Goal: Transaction & Acquisition: Purchase product/service

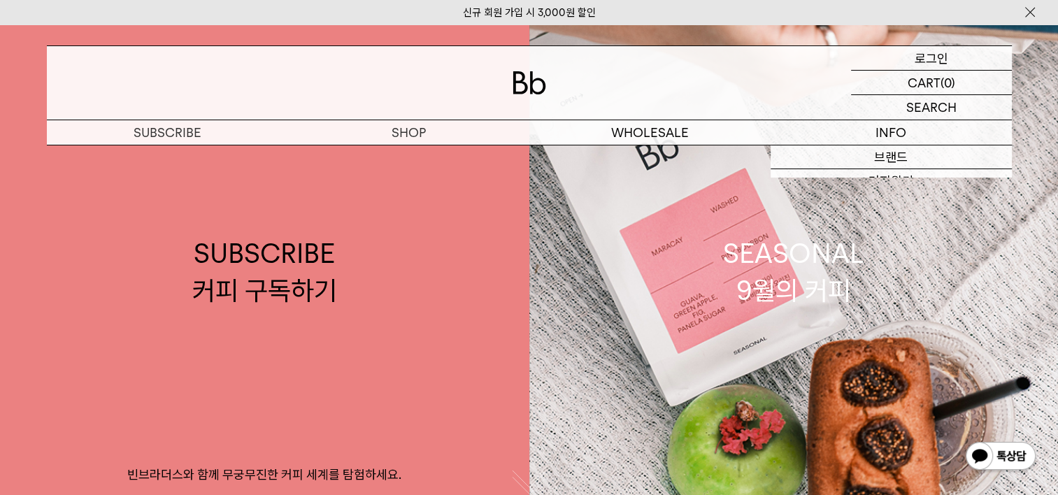
drag, startPoint x: 0, startPoint y: 0, endPoint x: 919, endPoint y: 58, distance: 920.3
click at [919, 58] on p "로그인" at bounding box center [931, 58] width 34 height 24
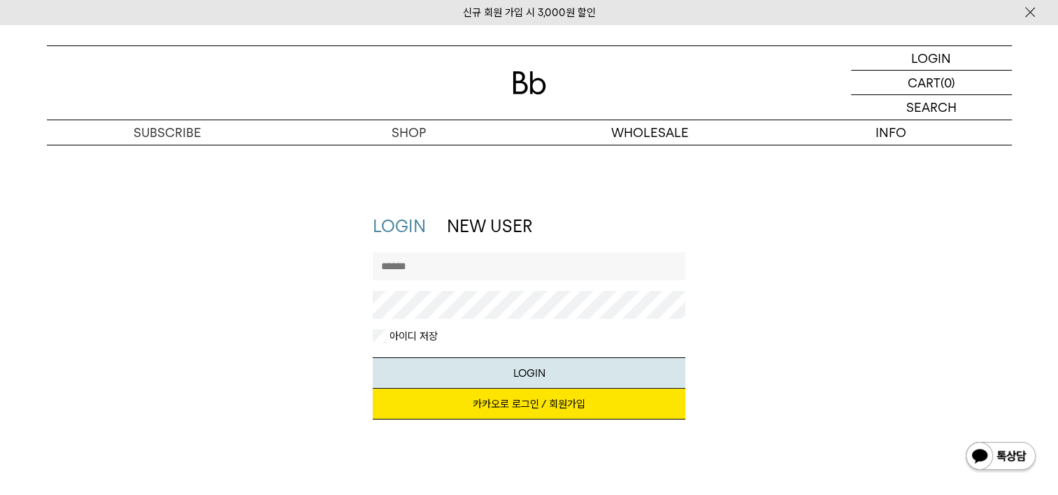
click at [493, 411] on link "카카오로 로그인 / 회원가입" at bounding box center [529, 404] width 312 height 31
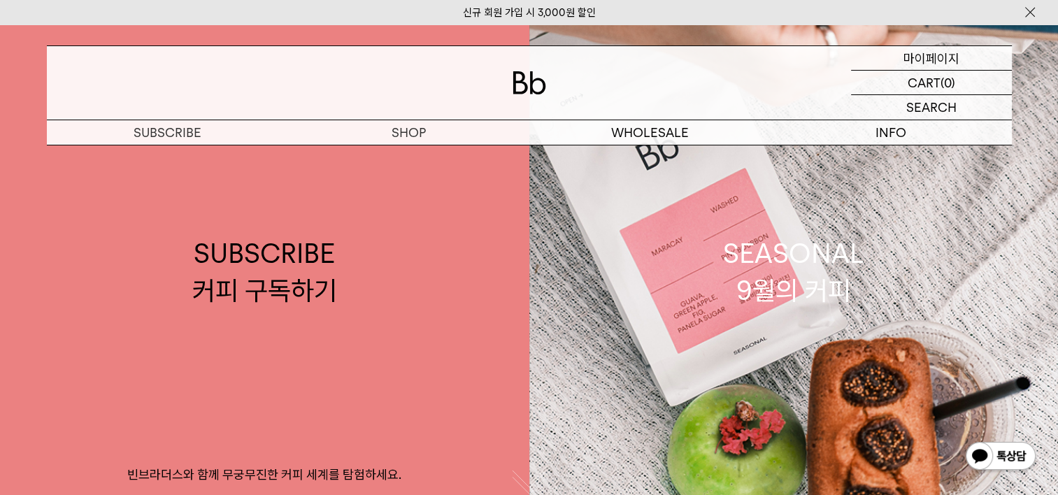
click at [928, 62] on p "마이페이지" at bounding box center [931, 58] width 56 height 24
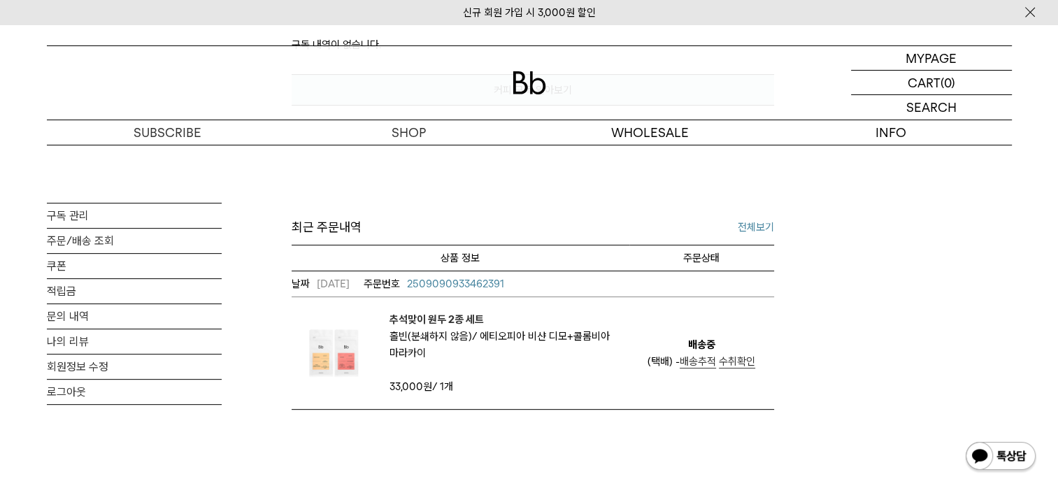
scroll to position [489, 0]
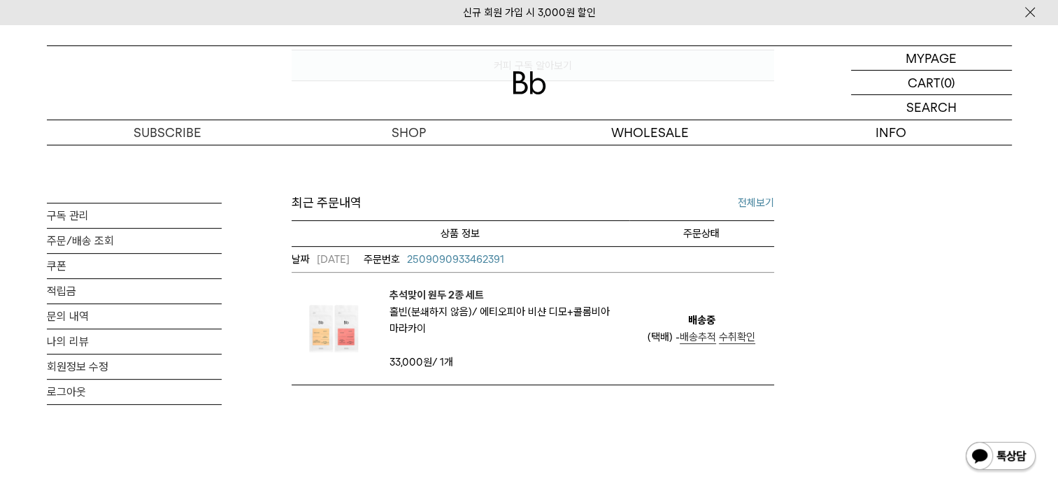
click at [333, 331] on img at bounding box center [333, 329] width 84 height 84
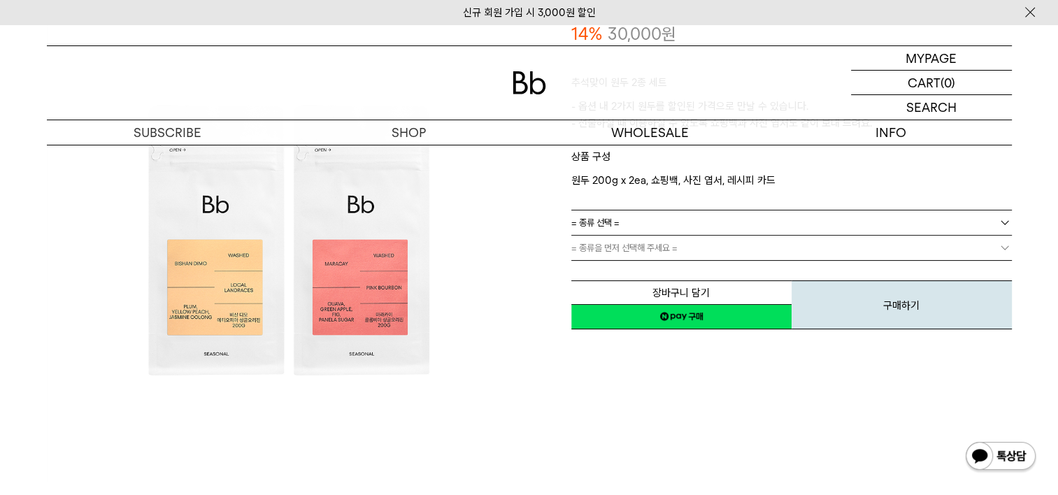
scroll to position [140, 0]
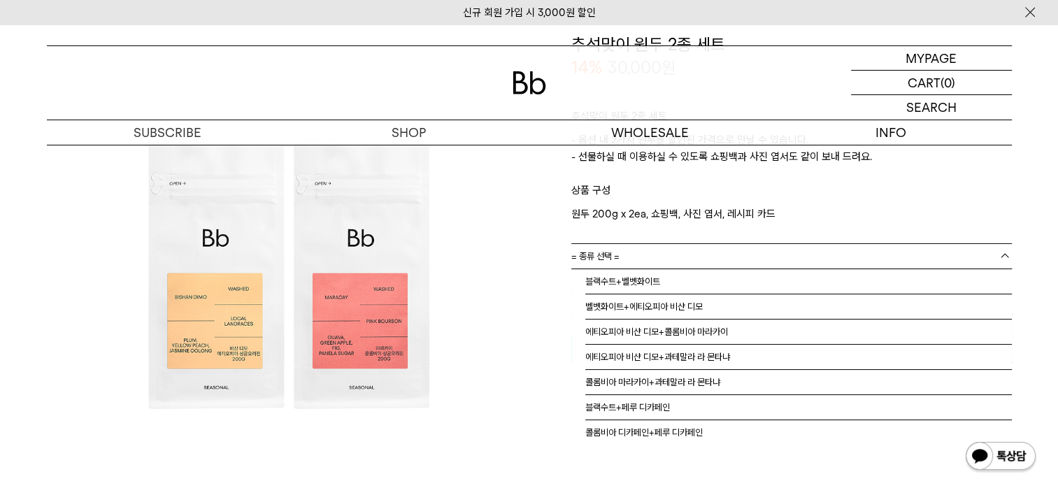
click at [613, 260] on span "= 종류 선택 =" at bounding box center [595, 256] width 48 height 24
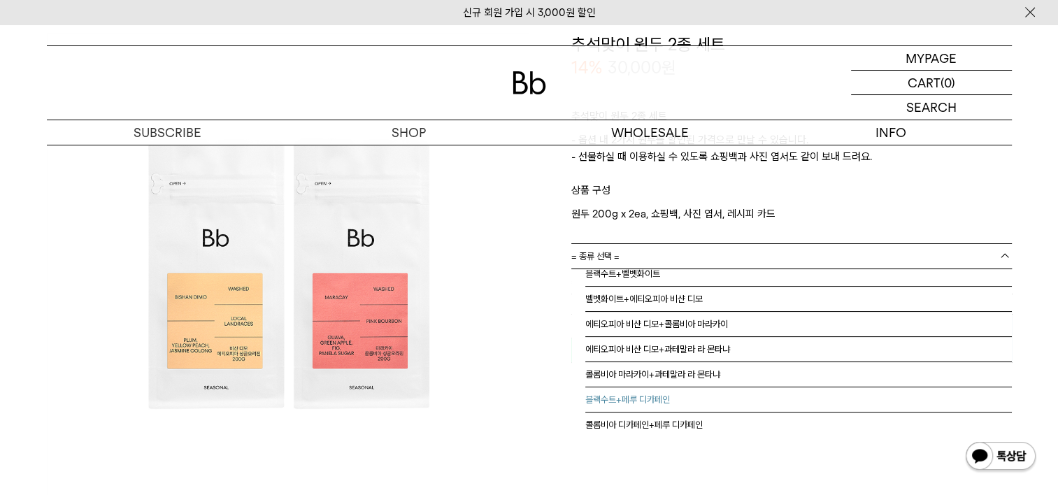
scroll to position [0, 0]
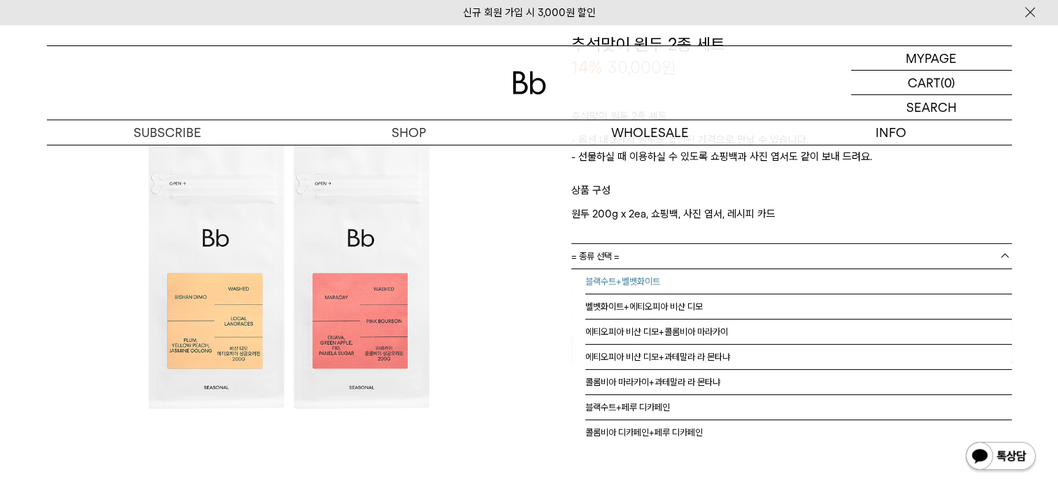
click at [654, 282] on li "블랙수트+벨벳화이트" at bounding box center [798, 281] width 426 height 25
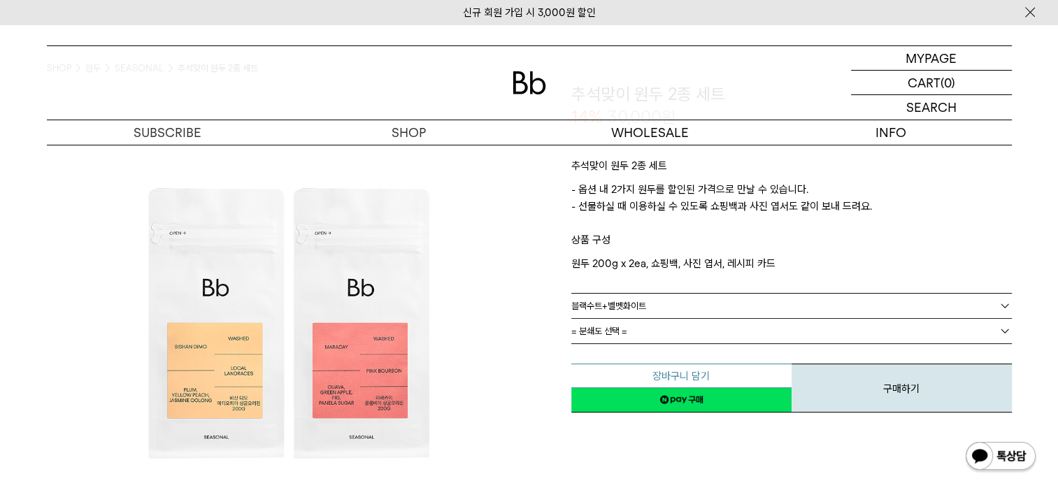
scroll to position [70, 0]
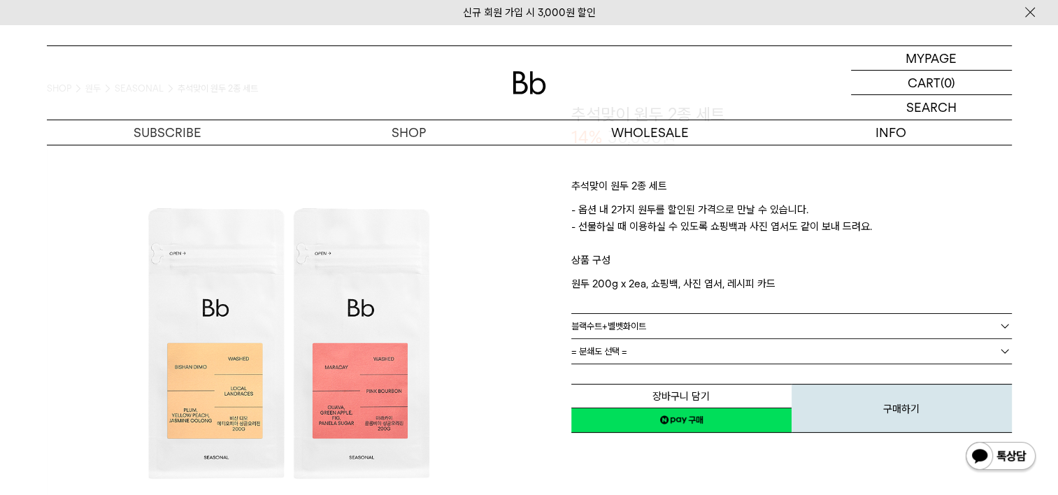
click at [628, 354] on link "= 분쇄도 선택 =" at bounding box center [791, 351] width 440 height 24
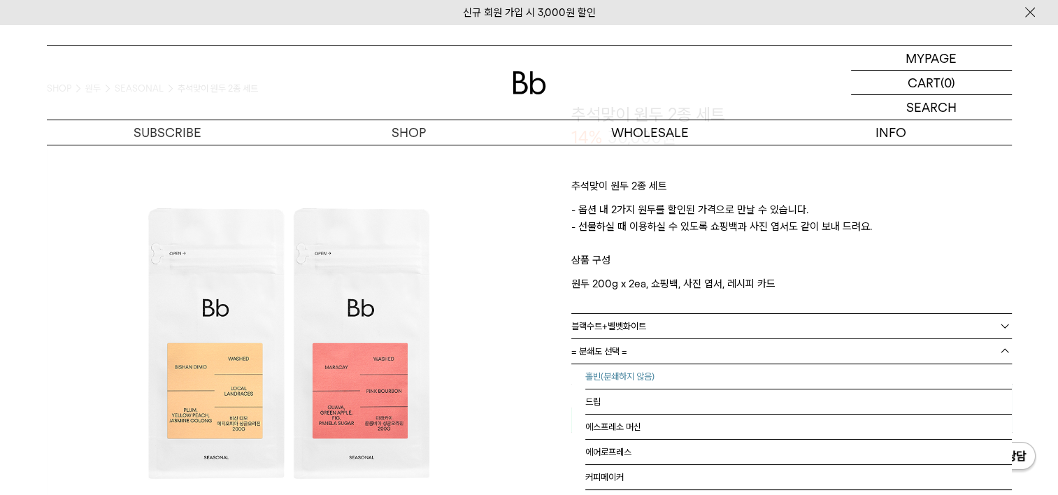
click at [625, 377] on li "홀빈(분쇄하지 않음)" at bounding box center [798, 376] width 426 height 25
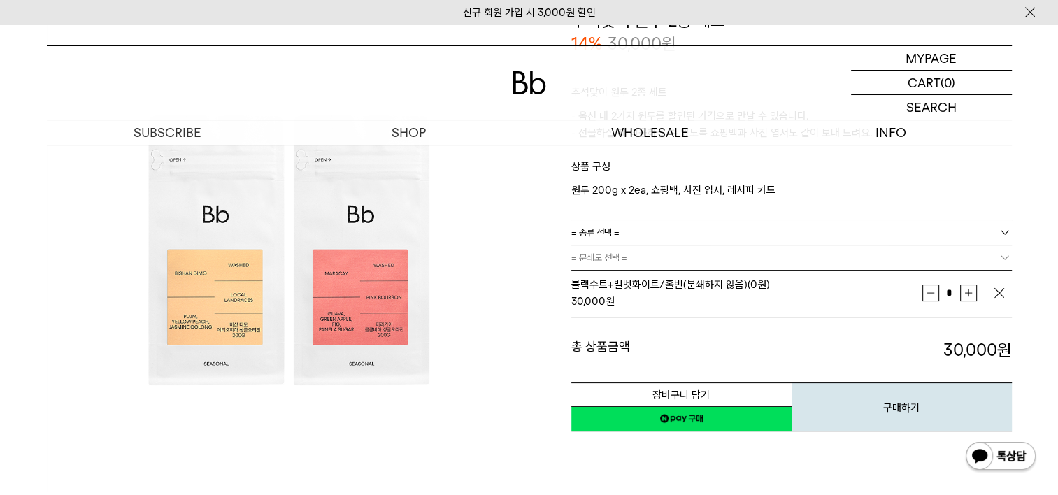
scroll to position [140, 0]
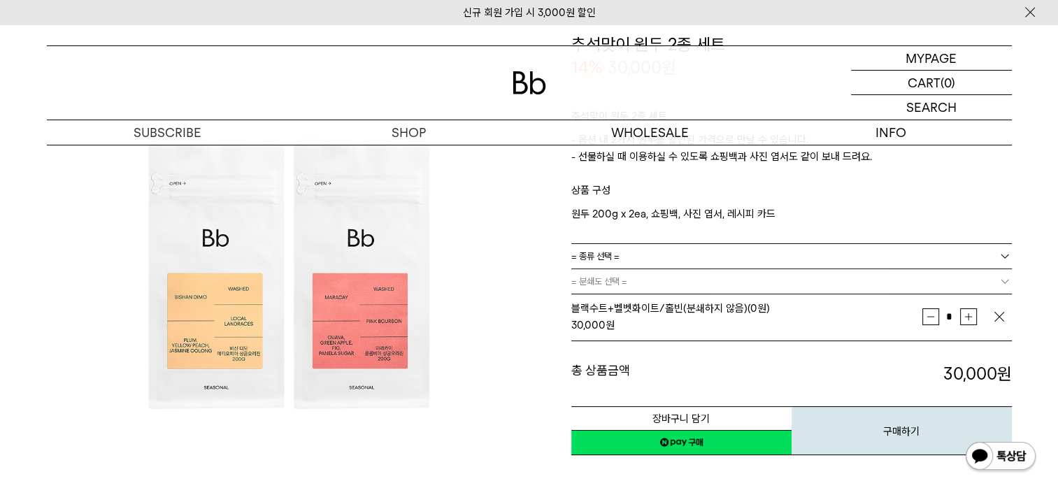
click at [611, 257] on span "= 종류 선택 =" at bounding box center [595, 256] width 48 height 24
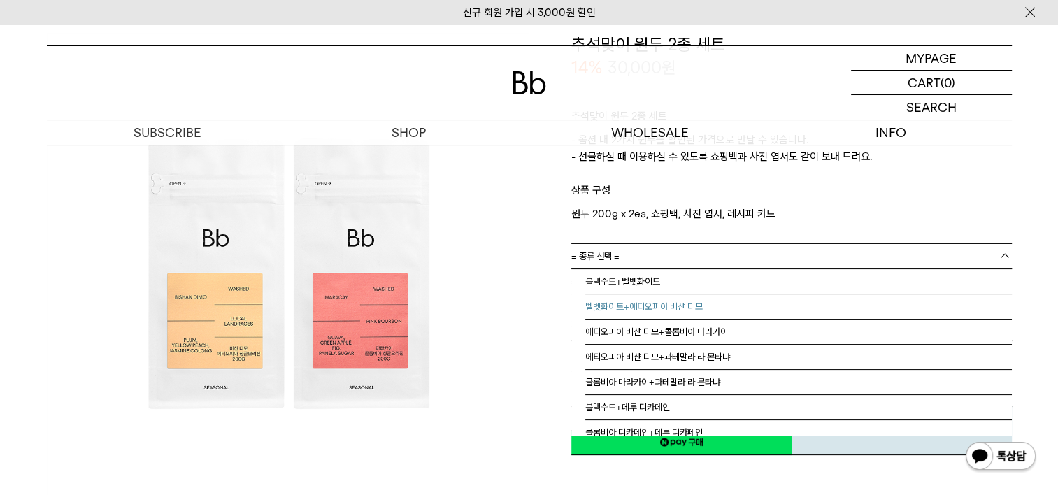
click at [629, 305] on li "벨벳화이트+에티오피아 비샨 디모" at bounding box center [798, 306] width 426 height 25
